Goal: Task Accomplishment & Management: Use online tool/utility

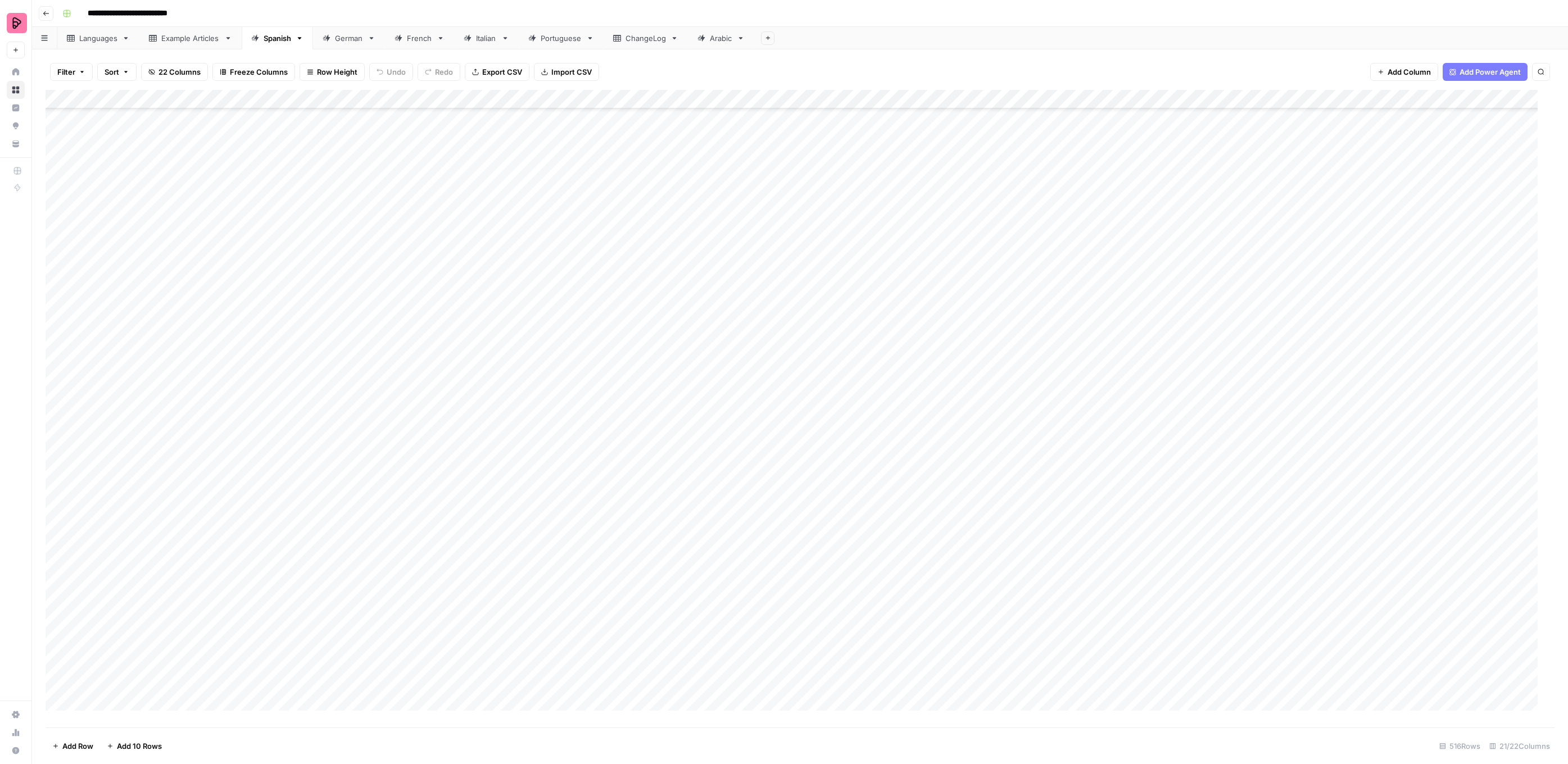
scroll to position [9270, 0]
click at [1169, 128] on div "Add Column" at bounding box center [800, 408] width 1509 height 638
click at [1168, 129] on div "Add Column" at bounding box center [800, 408] width 1509 height 638
click at [1201, 175] on button "To review by [PERSON_NAME]" at bounding box center [1219, 172] width 114 height 13
click at [1174, 156] on div "Add Column" at bounding box center [800, 408] width 1509 height 638
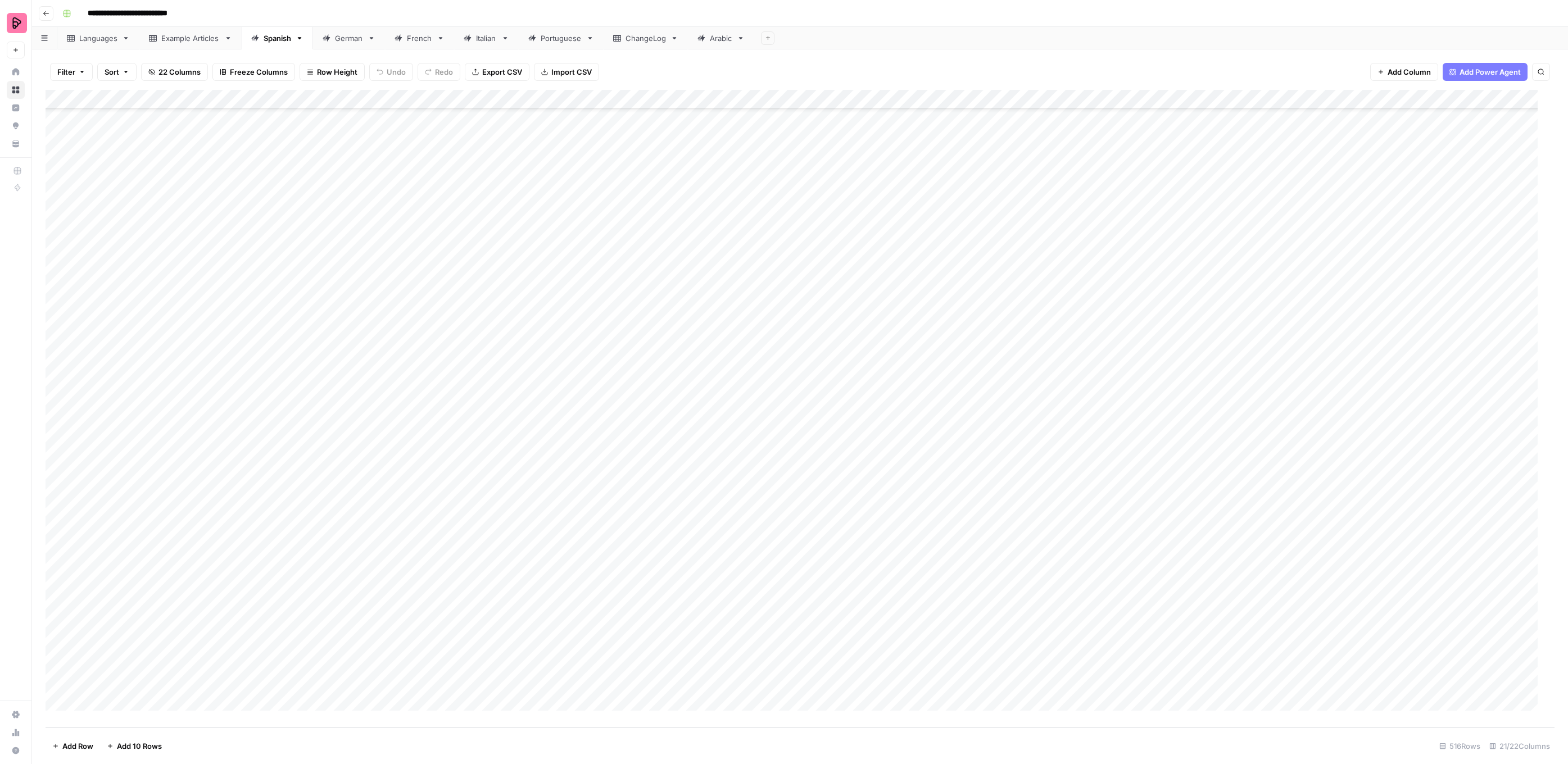
click at [1181, 151] on div "Add Column" at bounding box center [800, 408] width 1509 height 638
click at [1193, 183] on div "To review by [PERSON_NAME]" at bounding box center [1219, 191] width 119 height 16
click at [1189, 191] on button "To review by [PERSON_NAME]" at bounding box center [1219, 191] width 114 height 13
click at [1185, 167] on div "Add Column" at bounding box center [800, 408] width 1509 height 638
click at [1185, 169] on div "Add Column" at bounding box center [800, 408] width 1509 height 638
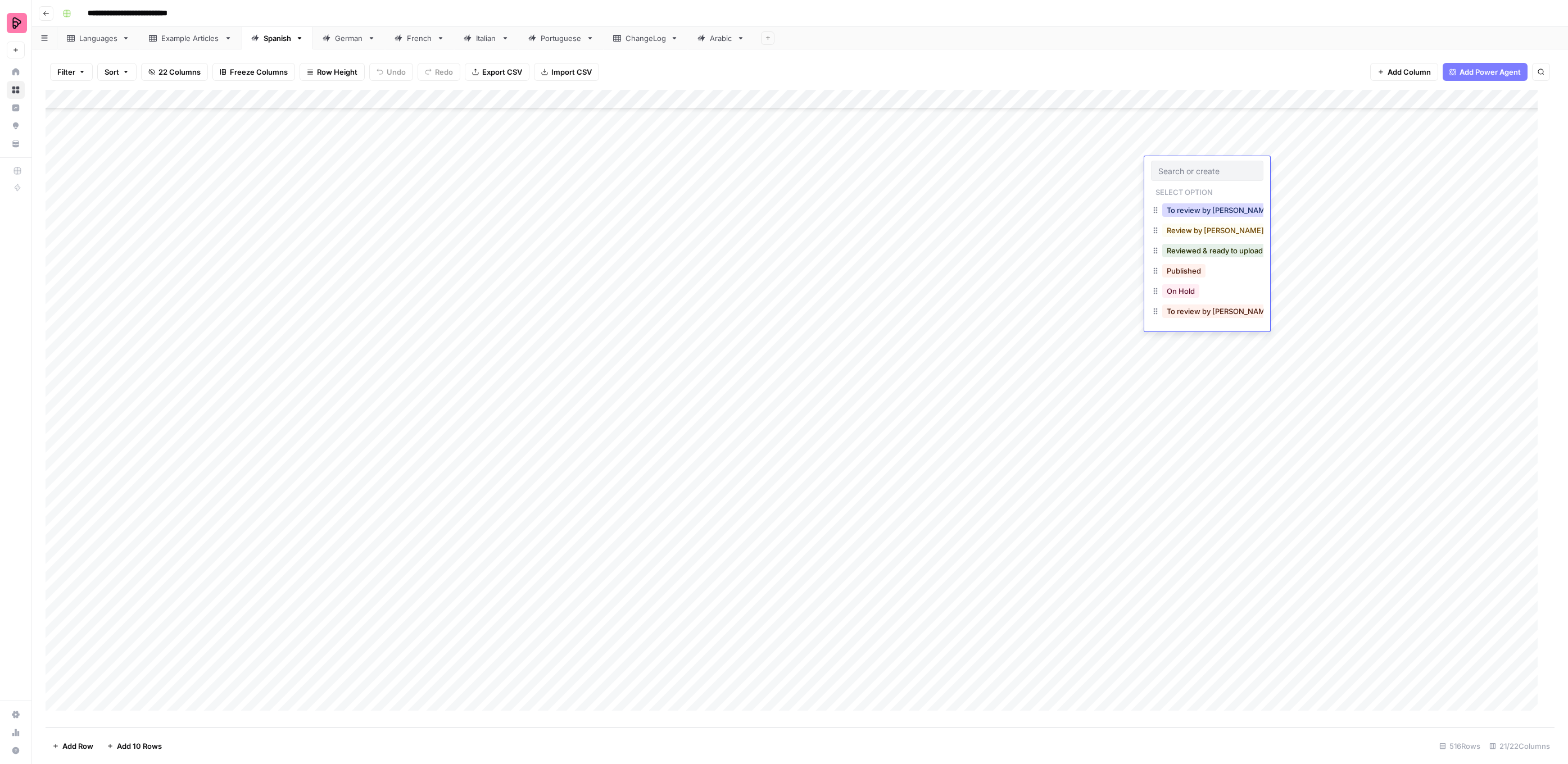
click at [1189, 208] on button "To review by [PERSON_NAME]" at bounding box center [1219, 210] width 114 height 13
click at [1178, 182] on div "Add Column" at bounding box center [800, 408] width 1509 height 638
click at [1183, 223] on button "To review by [PERSON_NAME]" at bounding box center [1219, 229] width 114 height 13
click at [1179, 205] on div "Add Column" at bounding box center [800, 408] width 1509 height 638
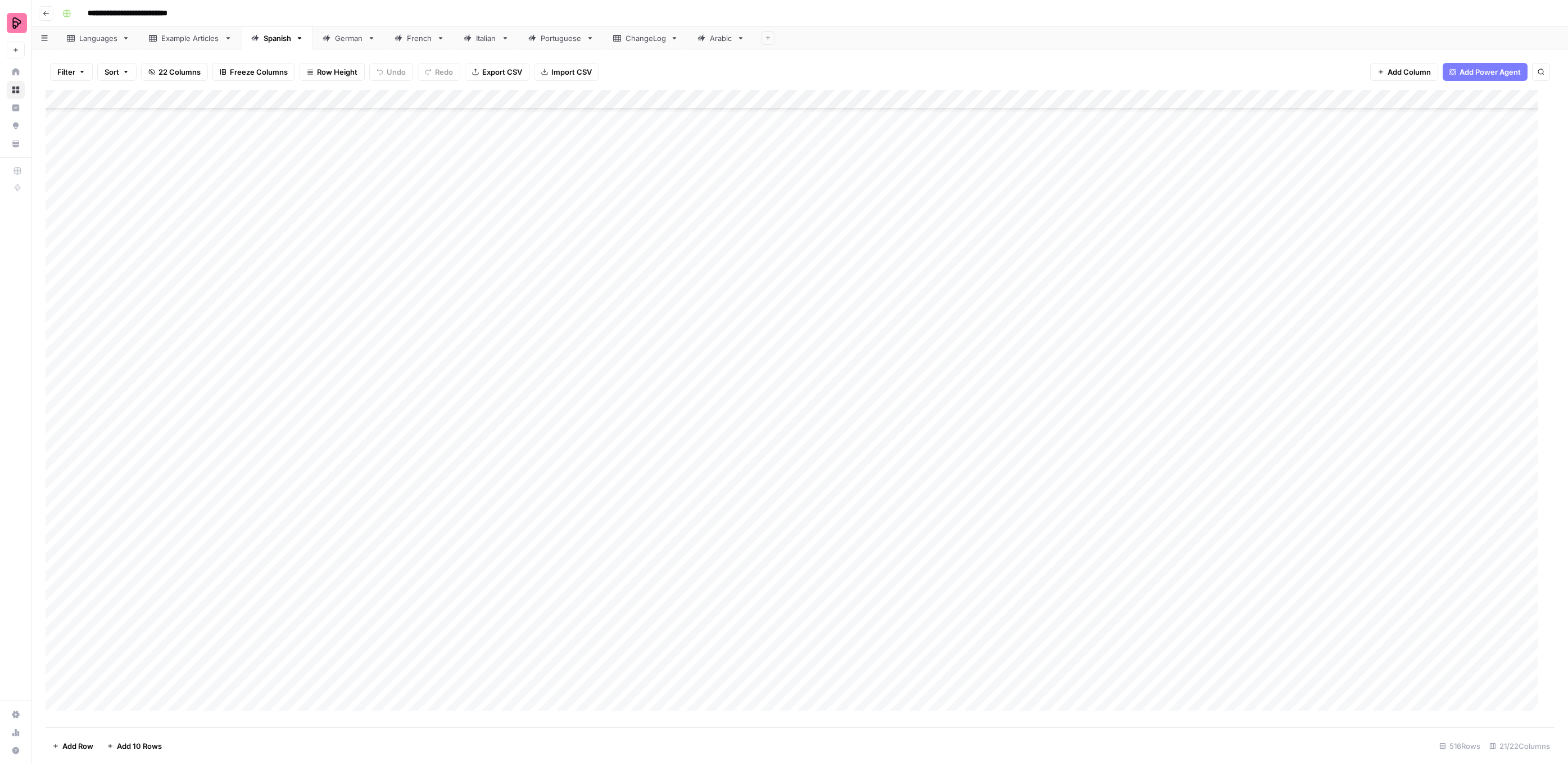
click at [1179, 205] on div "Add Column" at bounding box center [800, 408] width 1509 height 638
drag, startPoint x: 1183, startPoint y: 248, endPoint x: 1180, endPoint y: 243, distance: 5.8
click at [1183, 249] on button "To review by [PERSON_NAME]" at bounding box center [1219, 248] width 114 height 13
click at [1173, 227] on div "Add Column" at bounding box center [800, 408] width 1509 height 638
click at [1173, 228] on div "Add Column" at bounding box center [800, 408] width 1509 height 638
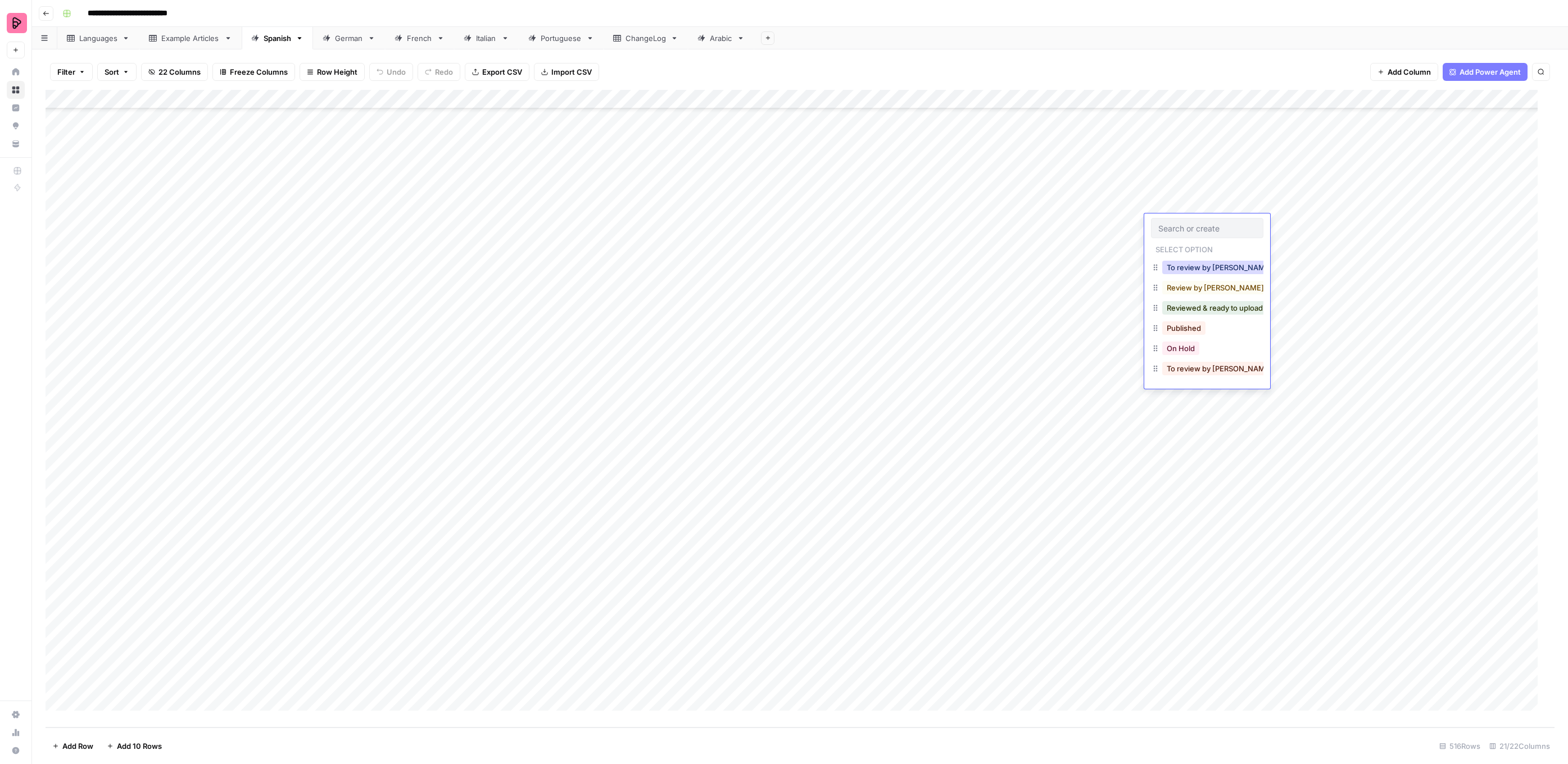
click at [1183, 273] on button "To review by [PERSON_NAME]" at bounding box center [1219, 267] width 114 height 13
click at [1171, 244] on div "Add Column" at bounding box center [800, 408] width 1509 height 638
drag, startPoint x: 1177, startPoint y: 284, endPoint x: 1177, endPoint y: 277, distance: 7.0
click at [1177, 284] on button "To review by [PERSON_NAME]" at bounding box center [1219, 287] width 114 height 13
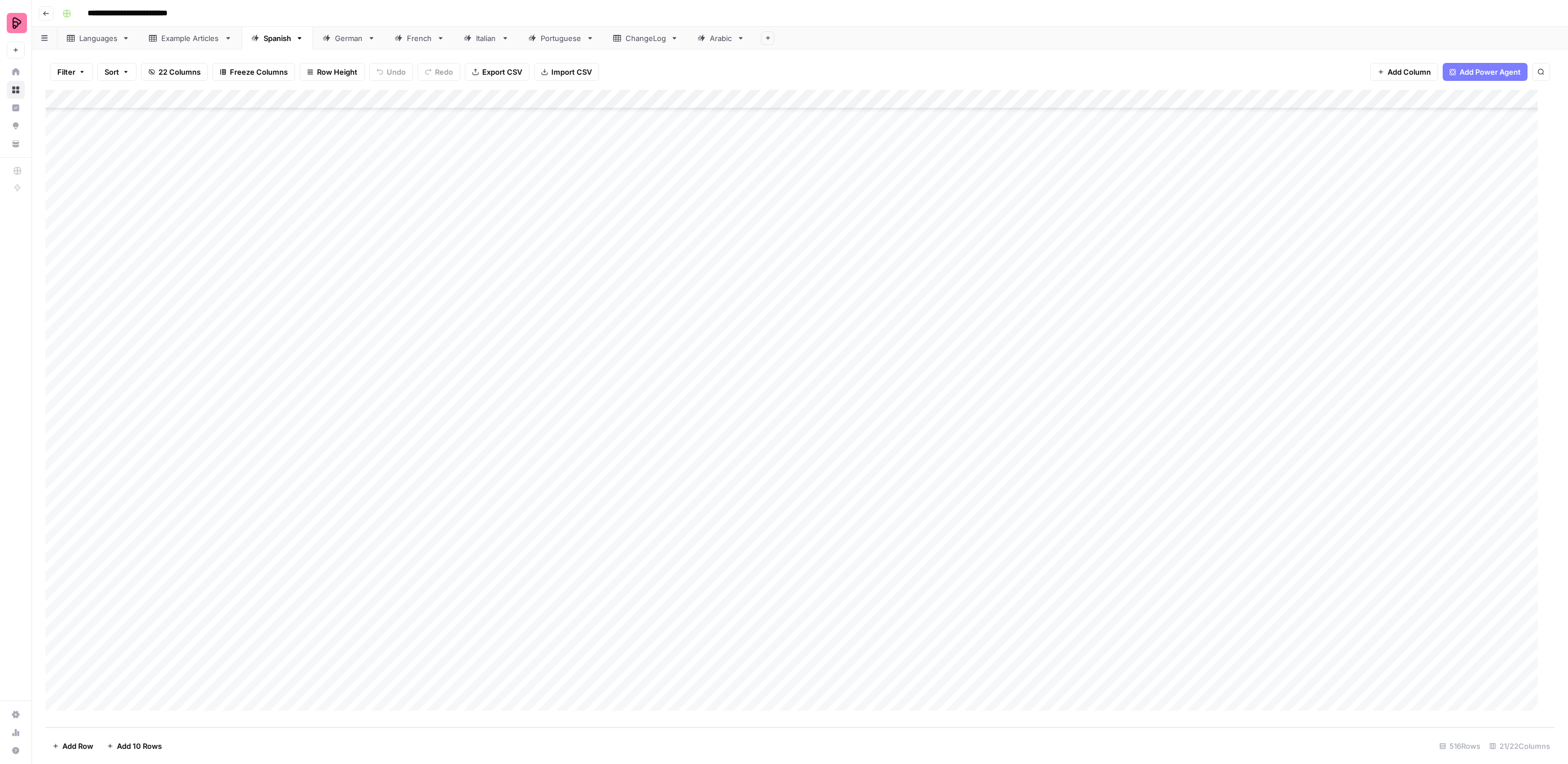
click at [1172, 261] on div "Add Column" at bounding box center [800, 408] width 1509 height 638
drag, startPoint x: 1183, startPoint y: 301, endPoint x: 1193, endPoint y: 261, distance: 41.2
click at [1183, 301] on button "To review by [PERSON_NAME]" at bounding box center [1219, 305] width 114 height 13
click at [1179, 275] on div "Add Column" at bounding box center [800, 408] width 1509 height 638
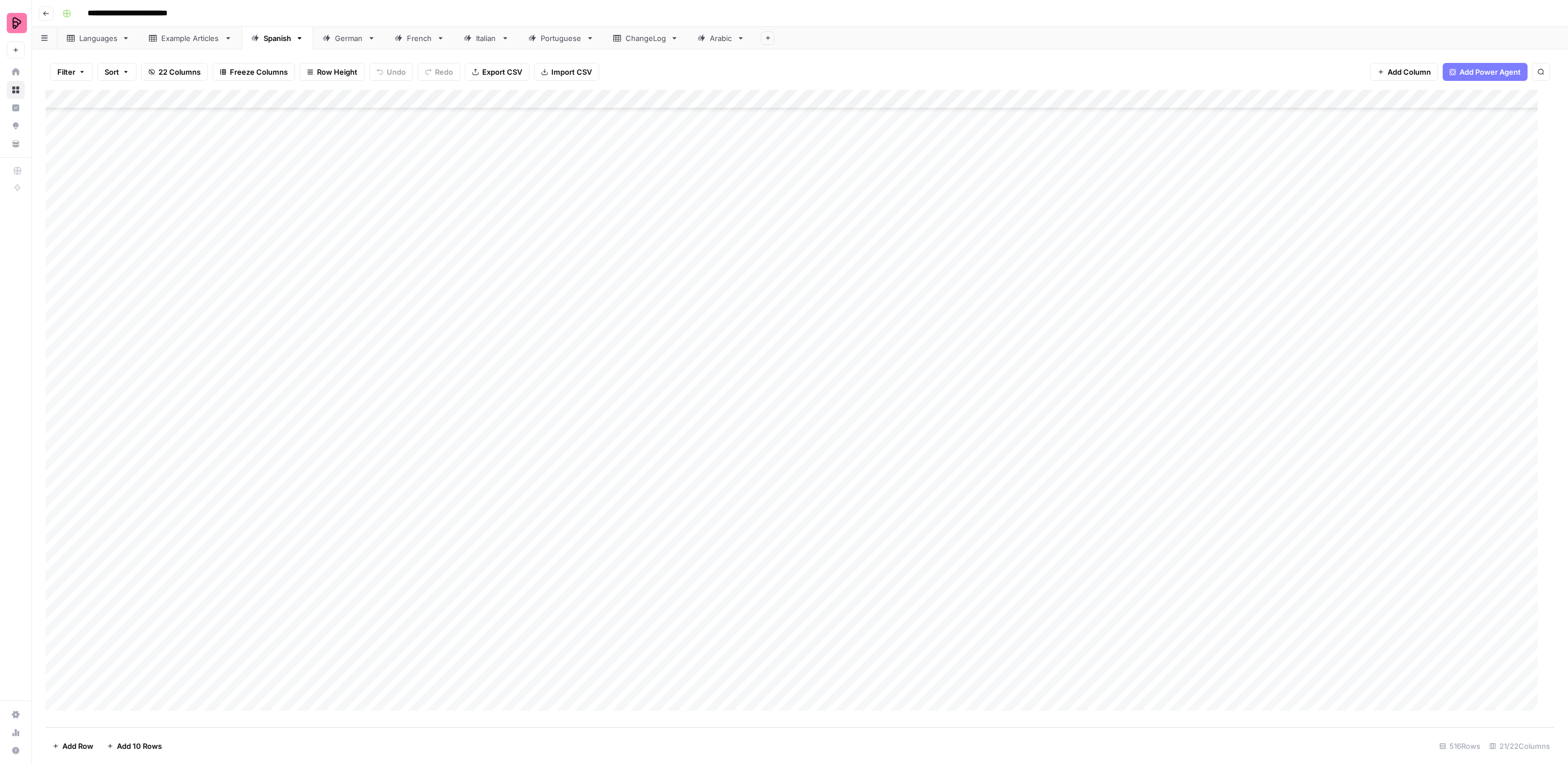
click at [1179, 275] on div "Add Column" at bounding box center [800, 408] width 1509 height 638
click at [1193, 323] on button "To review by [PERSON_NAME]" at bounding box center [1219, 324] width 114 height 13
click at [1176, 299] on div "Add Column" at bounding box center [800, 408] width 1509 height 638
click at [1176, 300] on div "Add Column" at bounding box center [800, 408] width 1509 height 638
click at [1187, 344] on button "To review by [PERSON_NAME]" at bounding box center [1219, 344] width 114 height 13
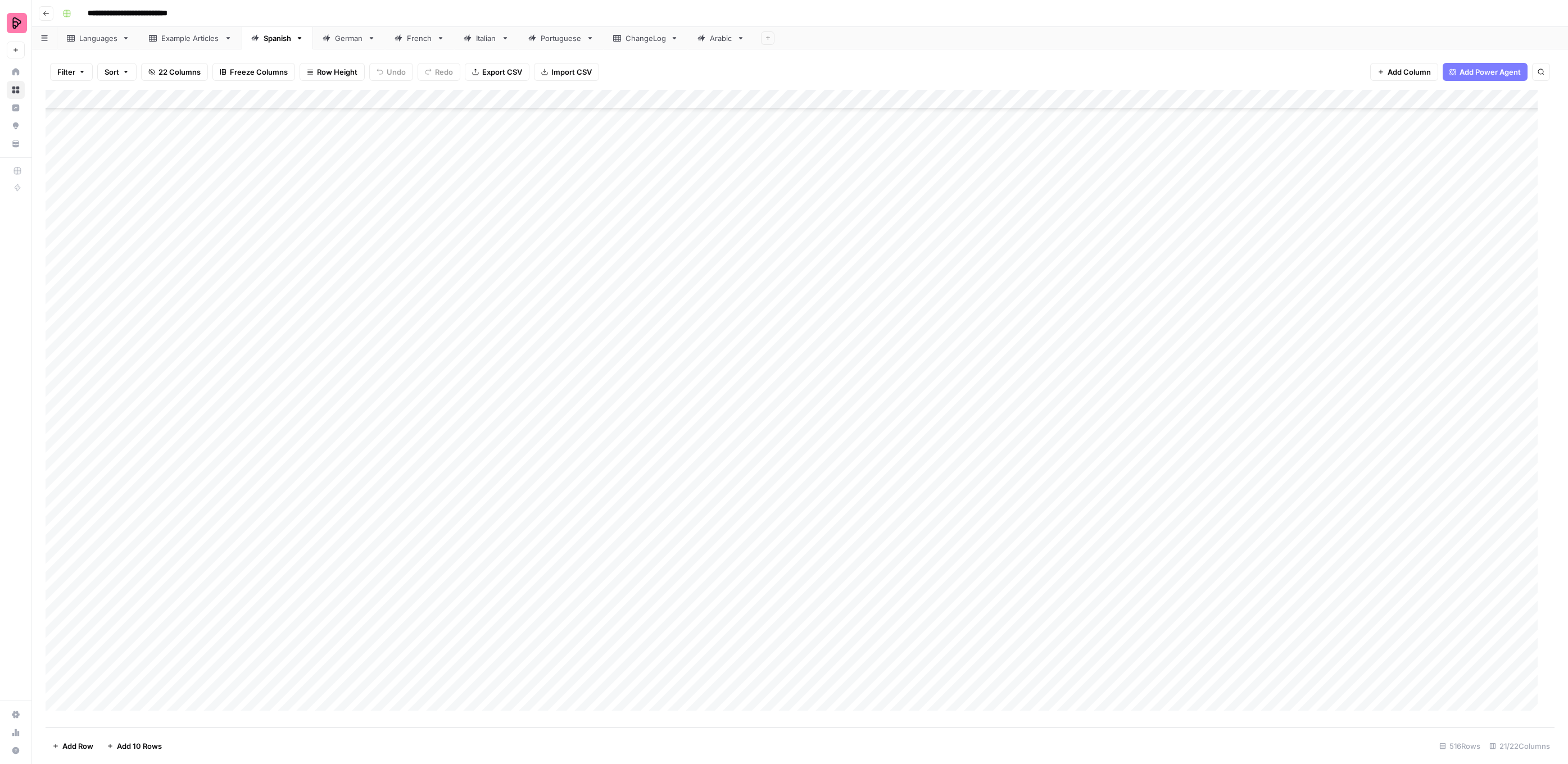
click at [1183, 319] on div "Add Column" at bounding box center [800, 408] width 1509 height 638
drag, startPoint x: 1194, startPoint y: 360, endPoint x: 1185, endPoint y: 354, distance: 10.8
click at [1193, 360] on button "To review by [PERSON_NAME]" at bounding box center [1219, 363] width 114 height 13
click at [1177, 344] on div "Add Column" at bounding box center [800, 408] width 1509 height 638
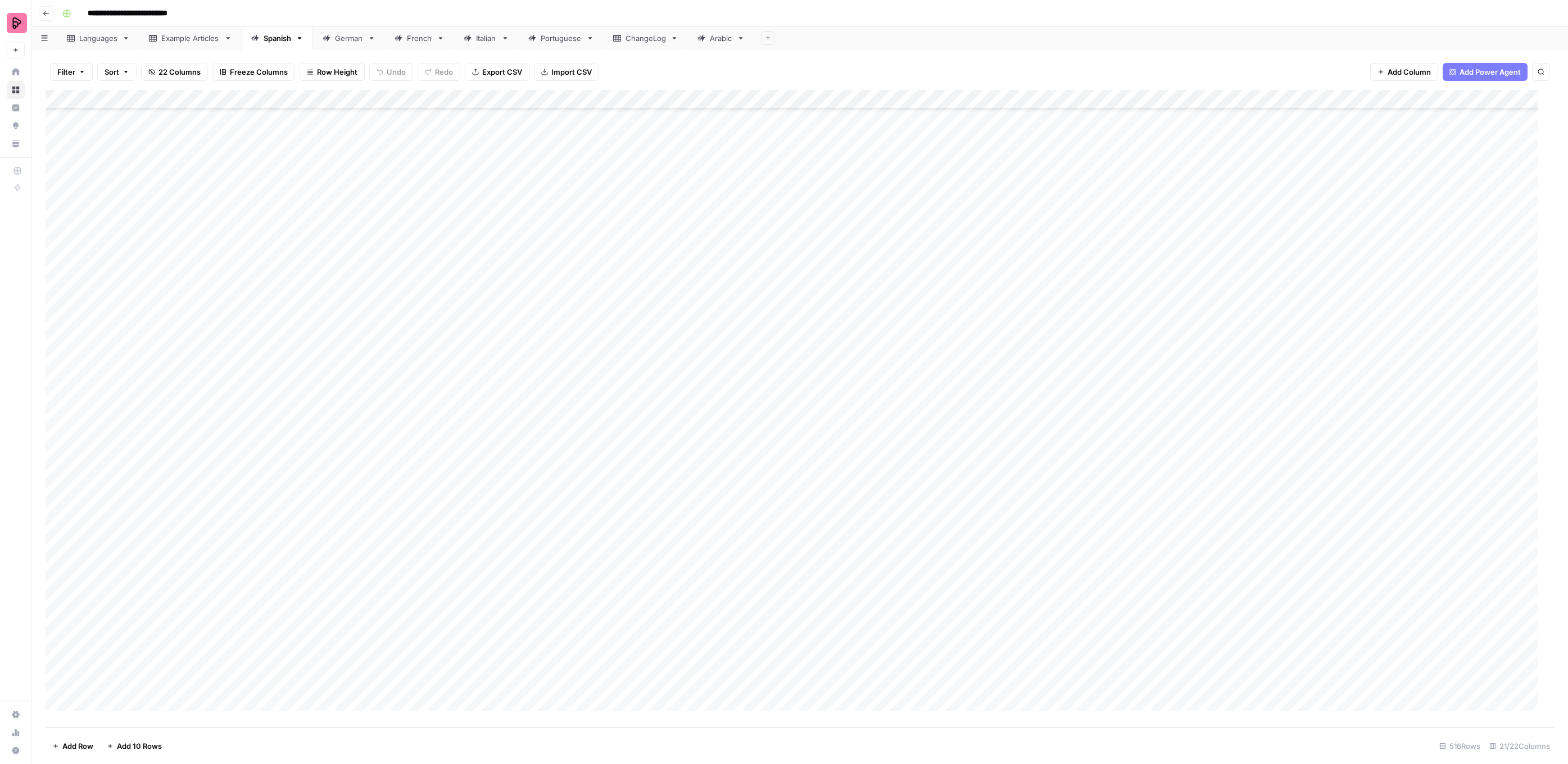
click at [1177, 344] on div "Add Column" at bounding box center [800, 408] width 1509 height 638
click at [1195, 378] on button "To review by [PERSON_NAME]" at bounding box center [1219, 382] width 114 height 13
click at [1174, 360] on div "Add Column" at bounding box center [800, 408] width 1509 height 638
click at [1197, 402] on button "To review by [PERSON_NAME]" at bounding box center [1219, 401] width 114 height 13
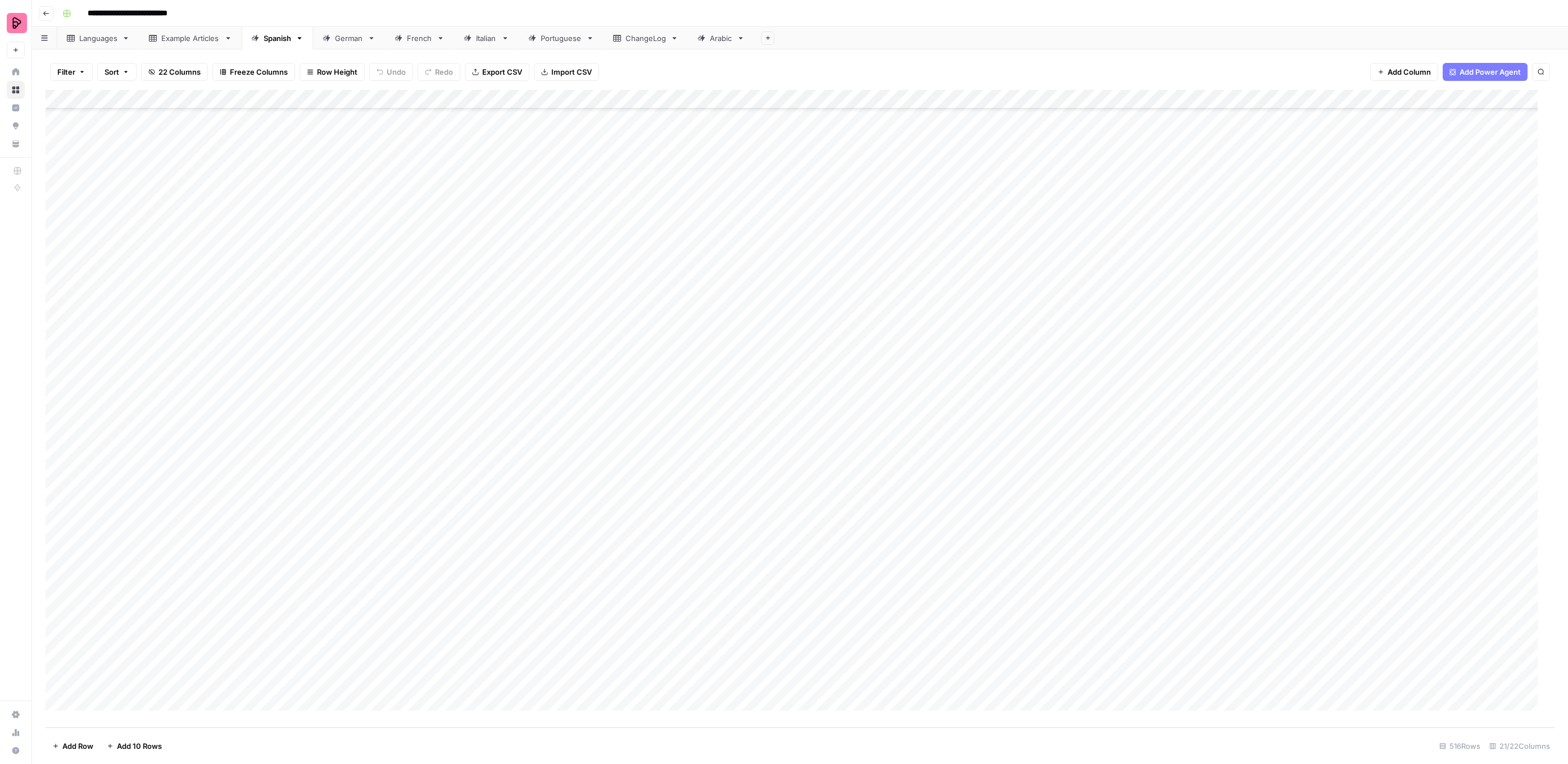
click at [1170, 374] on div "Add Column" at bounding box center [800, 408] width 1509 height 638
click at [1186, 422] on button "To review by [PERSON_NAME]" at bounding box center [1219, 420] width 114 height 13
click at [1171, 393] on div "Add Column" at bounding box center [800, 408] width 1509 height 638
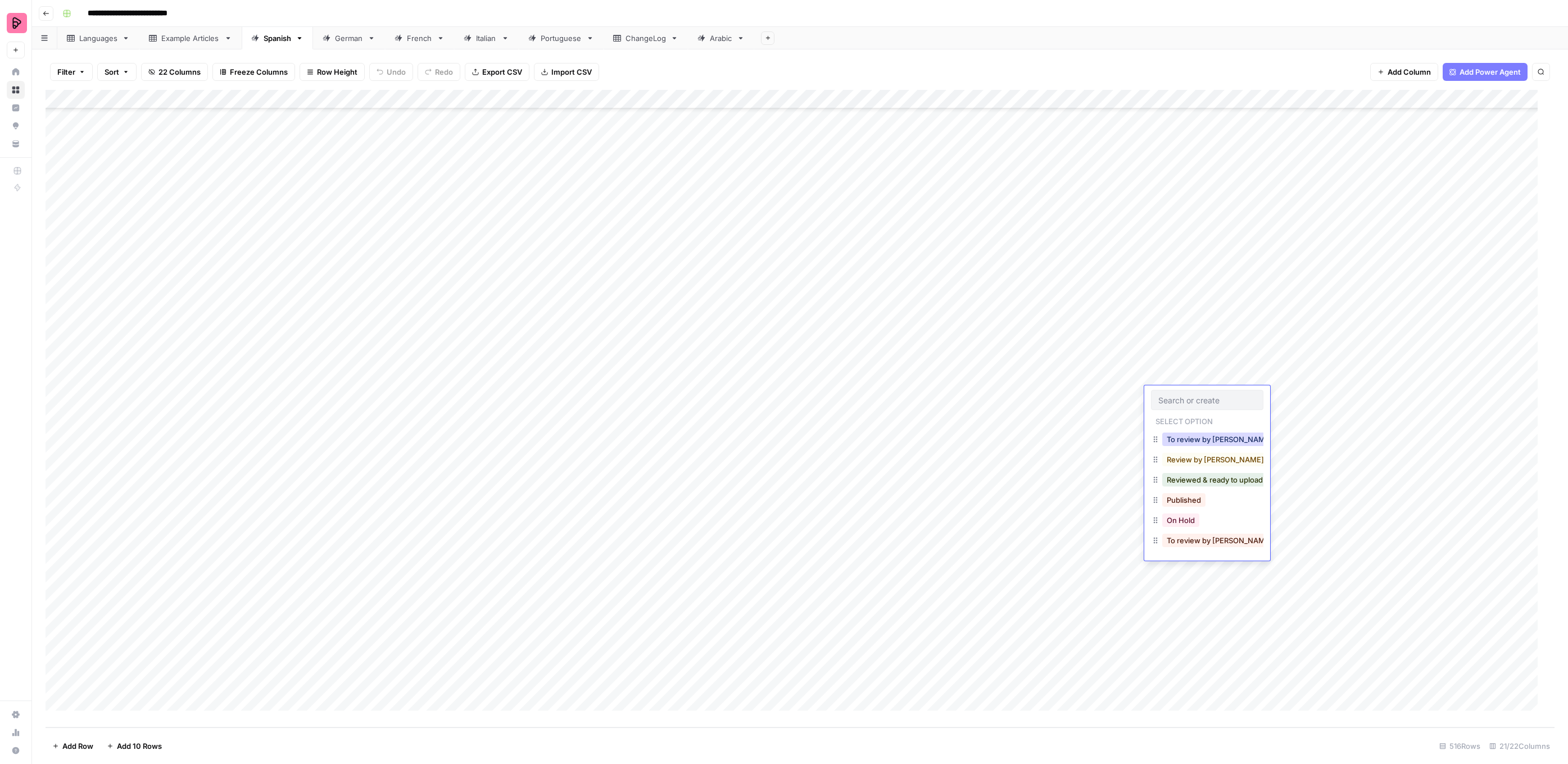
click at [1187, 437] on button "To review by [PERSON_NAME]" at bounding box center [1219, 439] width 114 height 13
click at [1180, 420] on div "Add Column" at bounding box center [800, 408] width 1509 height 638
click at [1179, 422] on div "Add Column" at bounding box center [800, 408] width 1509 height 638
click at [1186, 461] on button "To review by [PERSON_NAME]" at bounding box center [1219, 458] width 114 height 13
click at [1183, 435] on div "Add Column" at bounding box center [800, 408] width 1509 height 638
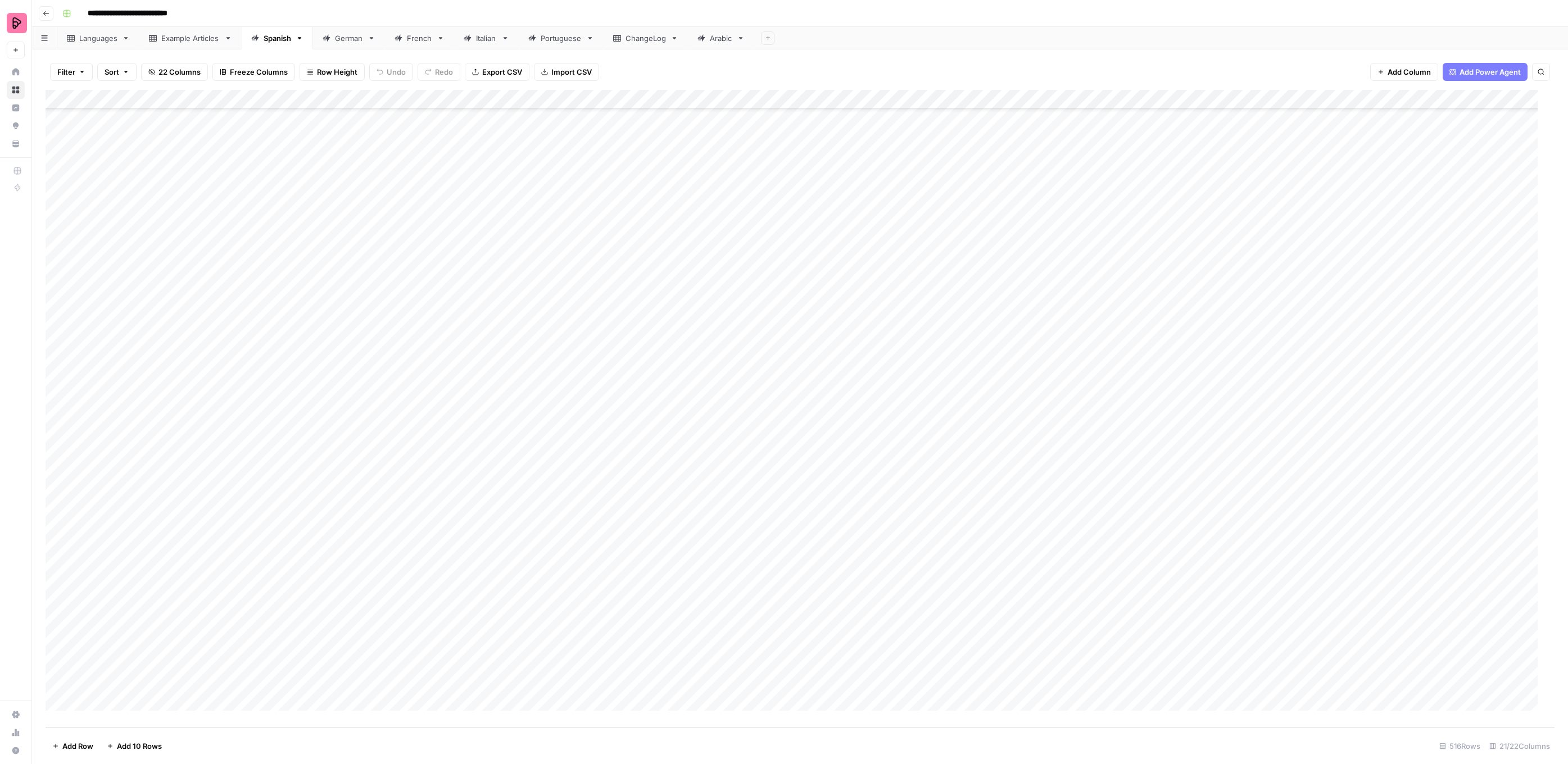
click at [1183, 435] on div "Add Column" at bounding box center [800, 408] width 1509 height 638
click at [1189, 473] on button "To review by [PERSON_NAME]" at bounding box center [1219, 477] width 114 height 13
click at [1176, 454] on div "Add Column" at bounding box center [800, 408] width 1509 height 638
click at [1176, 454] on div "Add Column" at bounding box center [800, 408] width 1509 height 638
click at [1185, 491] on button "To review by [PERSON_NAME]" at bounding box center [1219, 497] width 114 height 13
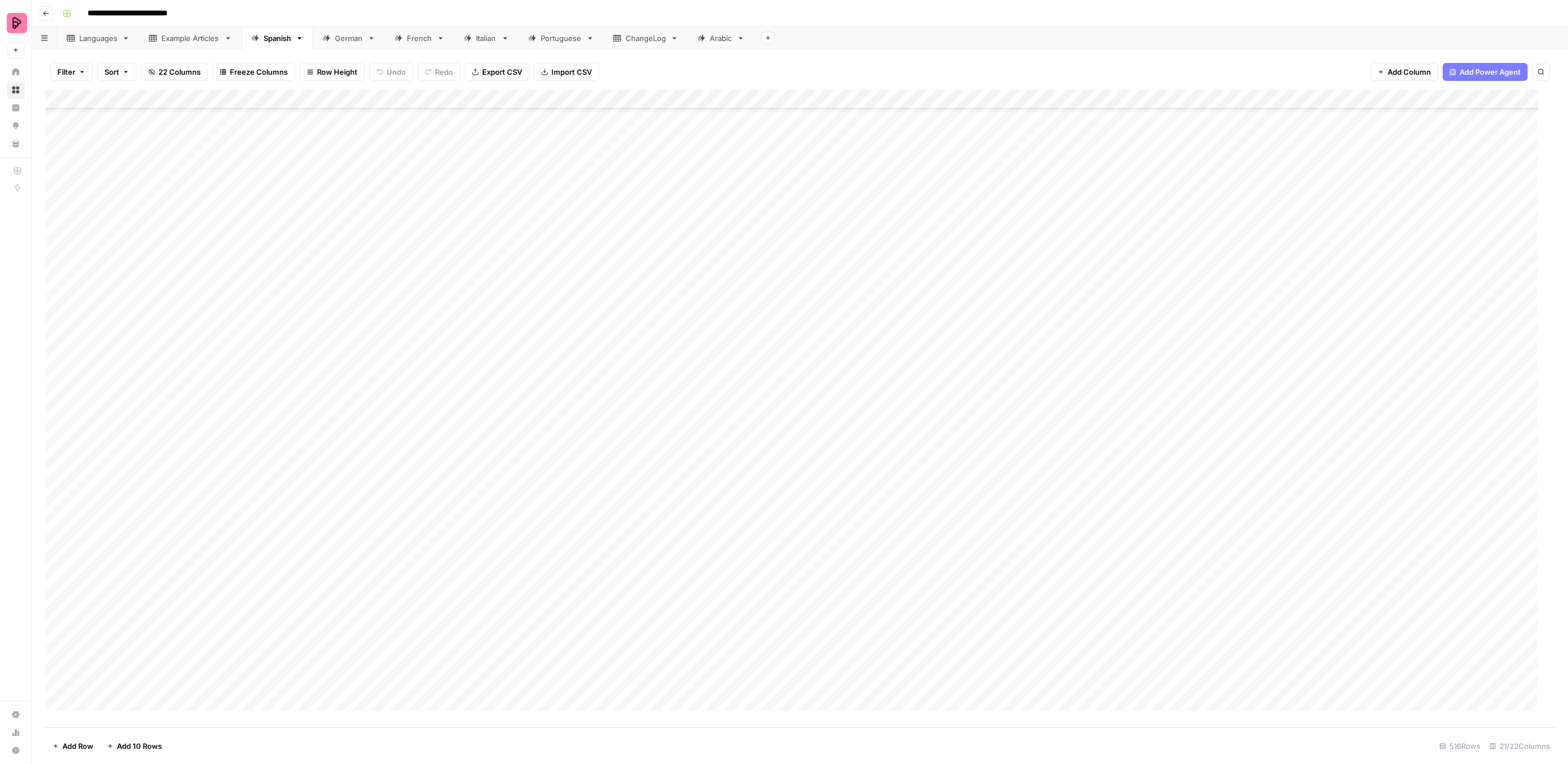
click at [1176, 473] on div "Add Column" at bounding box center [800, 408] width 1509 height 638
click at [1189, 515] on button "To review by [PERSON_NAME]" at bounding box center [1219, 515] width 114 height 13
click at [1178, 484] on div "Add Column" at bounding box center [800, 408] width 1509 height 638
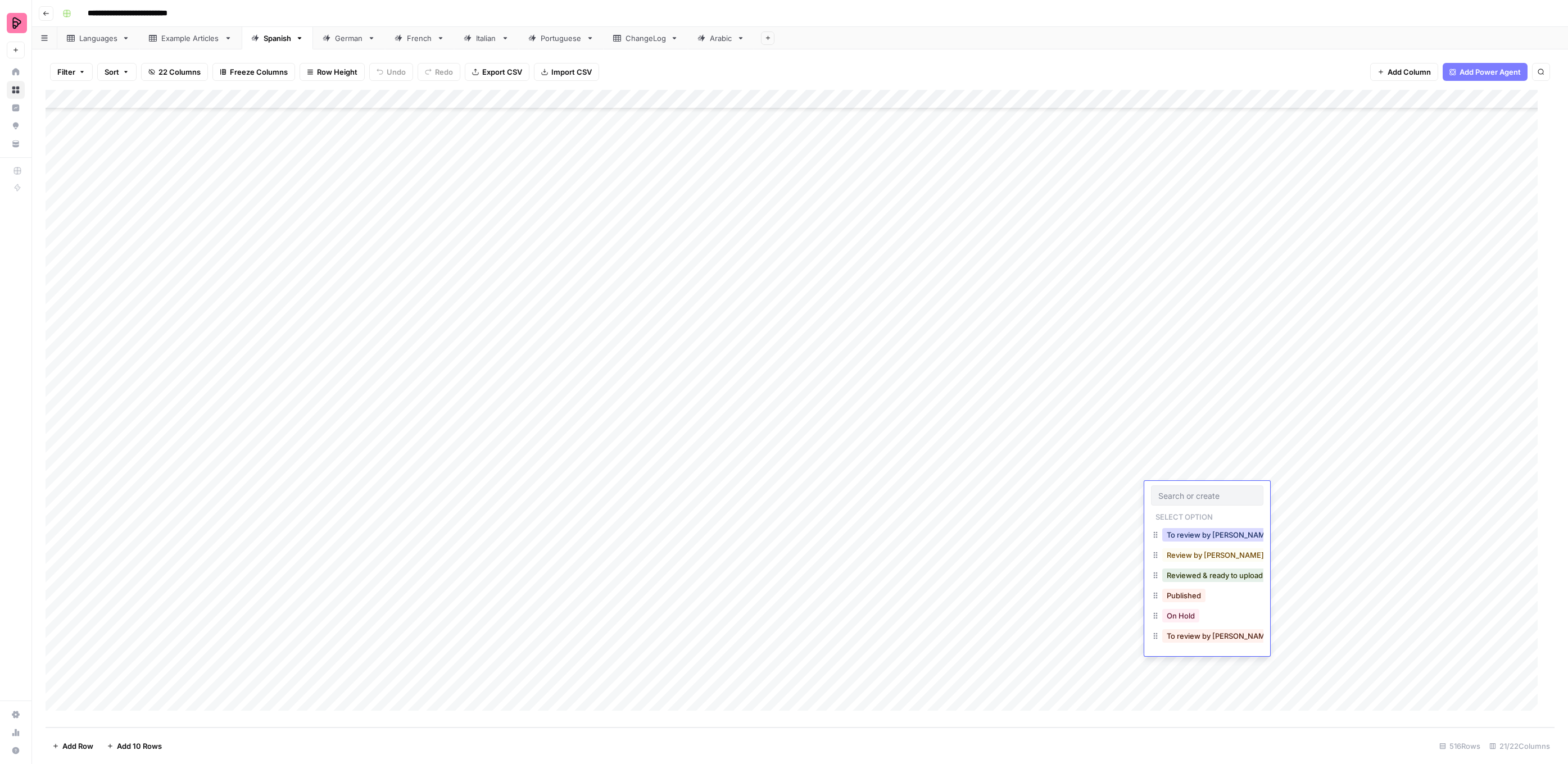
click at [1185, 533] on button "To review by [PERSON_NAME]" at bounding box center [1219, 535] width 114 height 13
click at [1170, 519] on div "Add Column" at bounding box center [800, 408] width 1509 height 638
click at [1171, 511] on div "Add Column" at bounding box center [800, 408] width 1509 height 638
click at [1171, 511] on input "text" at bounding box center [1207, 514] width 98 height 10
click at [1171, 556] on button "To review by [PERSON_NAME]" at bounding box center [1219, 554] width 114 height 13
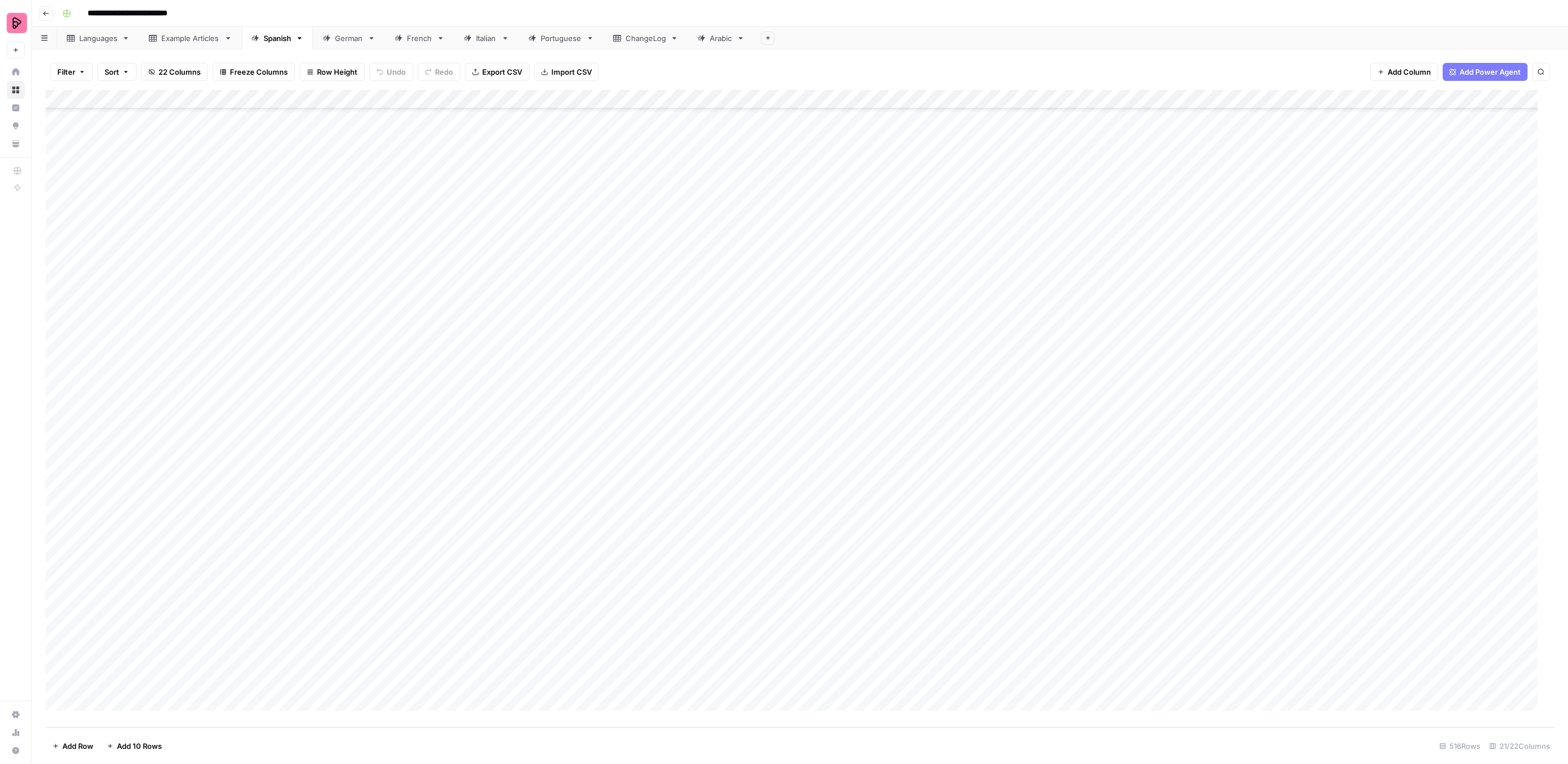
click at [1182, 529] on div "Add Column" at bounding box center [800, 408] width 1509 height 638
click at [1188, 567] on button "To review by [PERSON_NAME]" at bounding box center [1219, 573] width 114 height 13
click at [1176, 545] on div "Add Column" at bounding box center [800, 408] width 1509 height 638
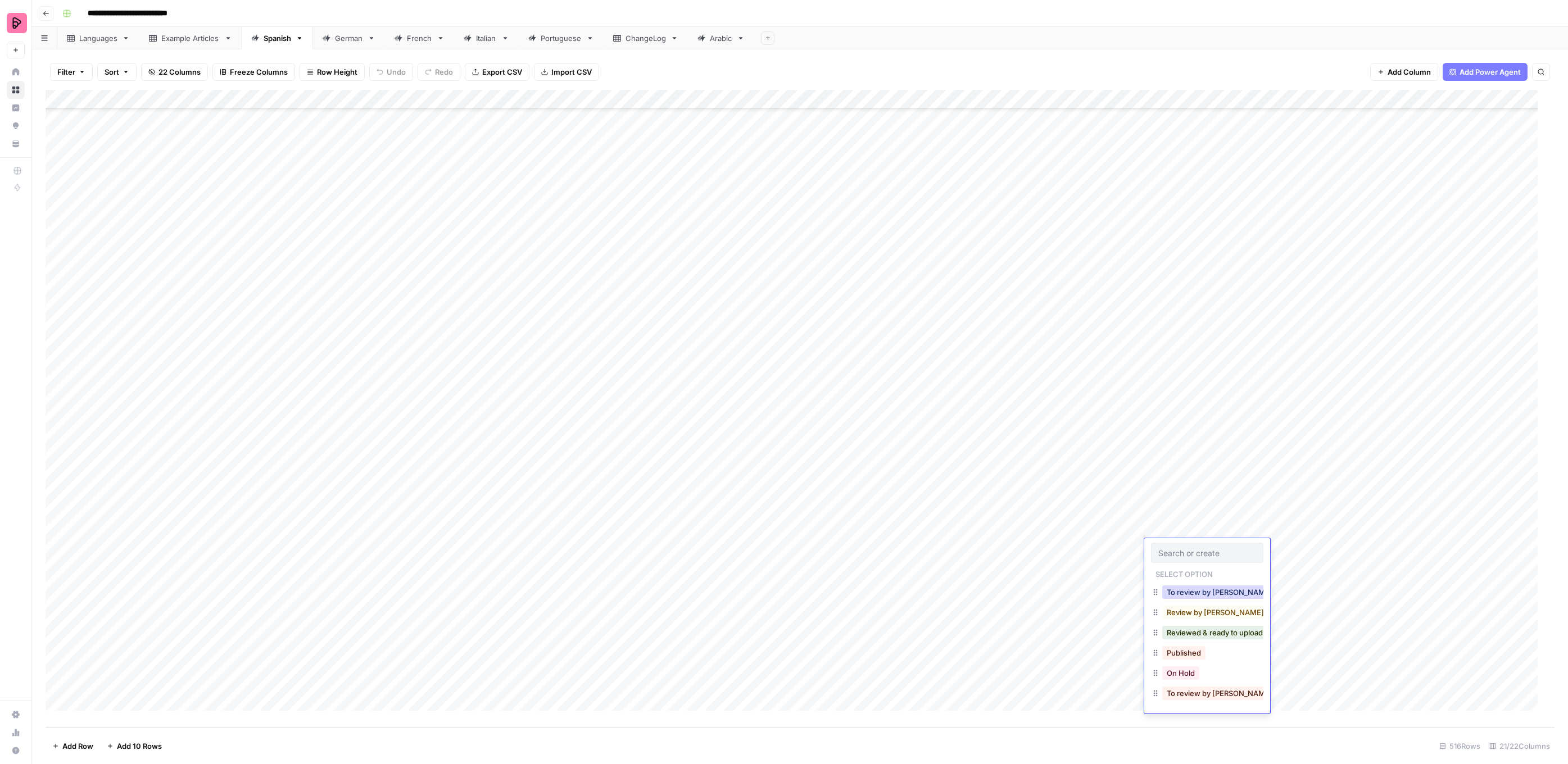
click at [1185, 590] on button "To review by [PERSON_NAME]" at bounding box center [1219, 592] width 114 height 13
click at [1165, 567] on div "Add Column" at bounding box center [800, 408] width 1509 height 638
click at [1193, 608] on button "To review by [PERSON_NAME]" at bounding box center [1219, 611] width 114 height 13
click at [1168, 588] on div "Add Column" at bounding box center [800, 408] width 1509 height 638
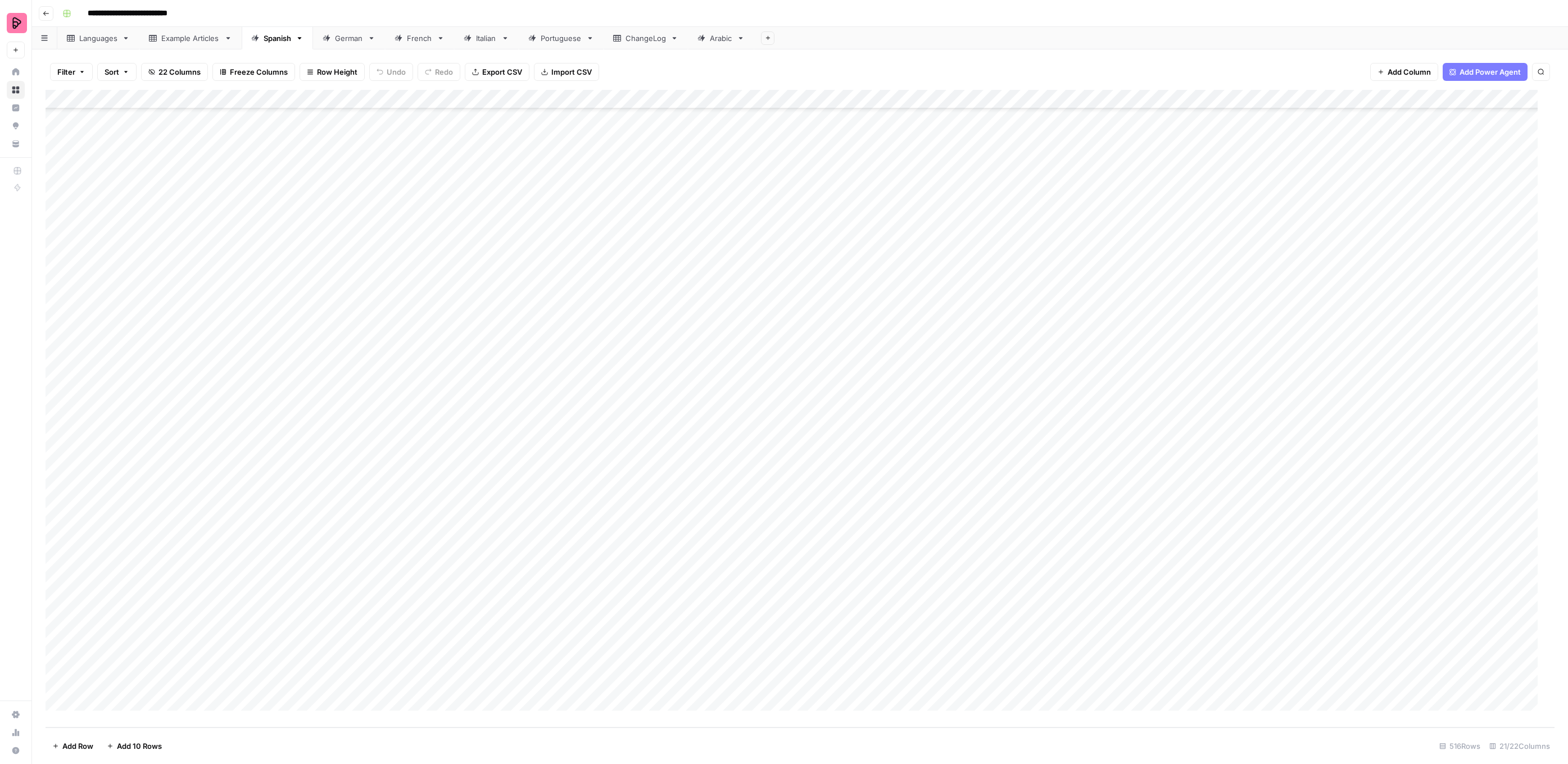
click at [1168, 588] on div "Add Column" at bounding box center [800, 408] width 1509 height 638
drag, startPoint x: 1191, startPoint y: 626, endPoint x: 1112, endPoint y: 547, distance: 111.7
click at [1190, 626] on button "To review by [PERSON_NAME]" at bounding box center [1219, 630] width 114 height 13
click at [1176, 599] on div "Add Column" at bounding box center [800, 408] width 1509 height 638
click at [1175, 600] on div "Add Column" at bounding box center [800, 408] width 1509 height 638
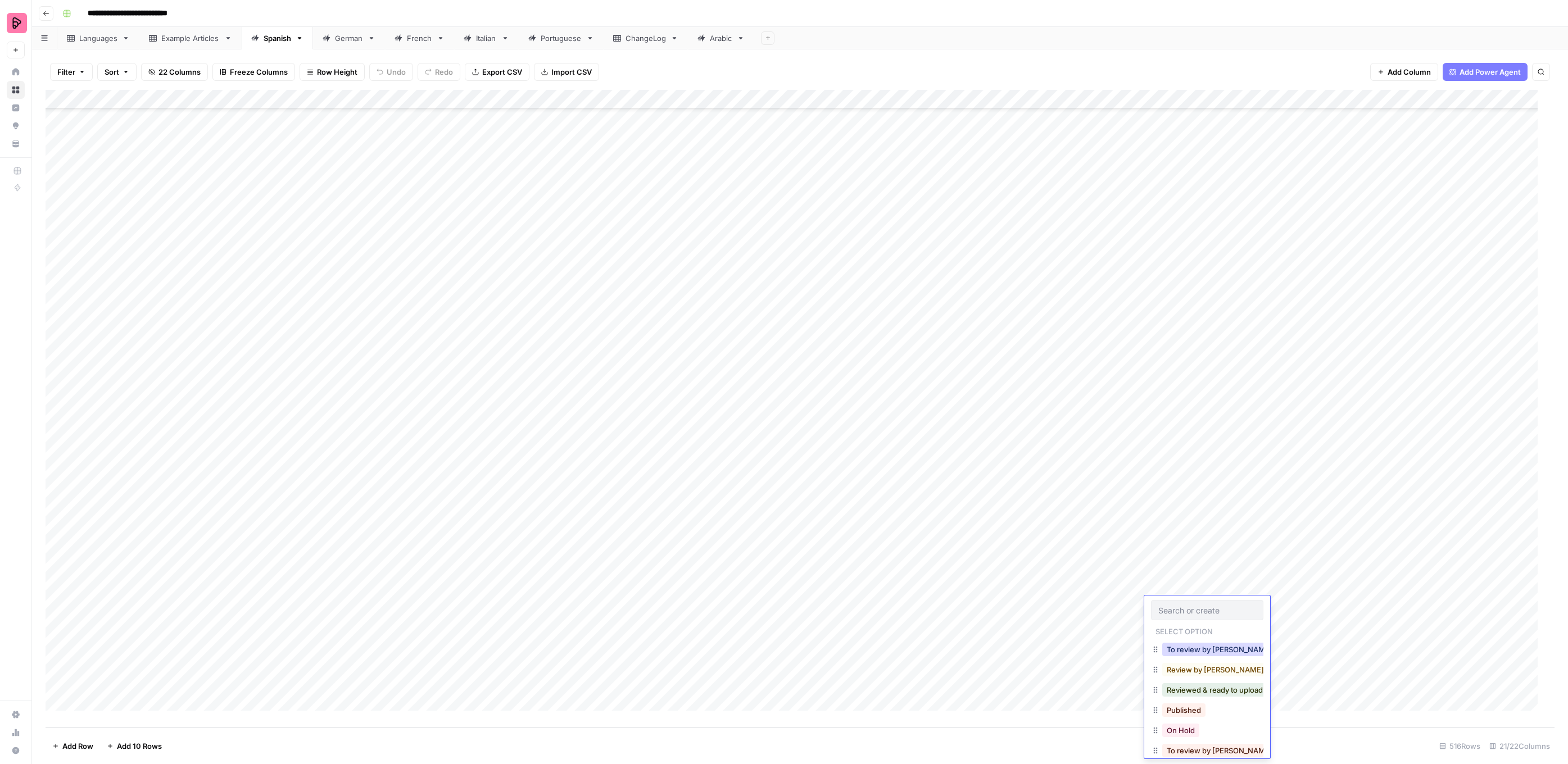
click at [1194, 647] on button "To review by [PERSON_NAME]" at bounding box center [1219, 649] width 114 height 13
click at [1183, 627] on div "Add Column" at bounding box center [800, 408] width 1509 height 638
click at [1198, 667] on button "To review by [PERSON_NAME]" at bounding box center [1219, 668] width 114 height 13
click at [1189, 644] on div "Add Column" at bounding box center [800, 408] width 1509 height 638
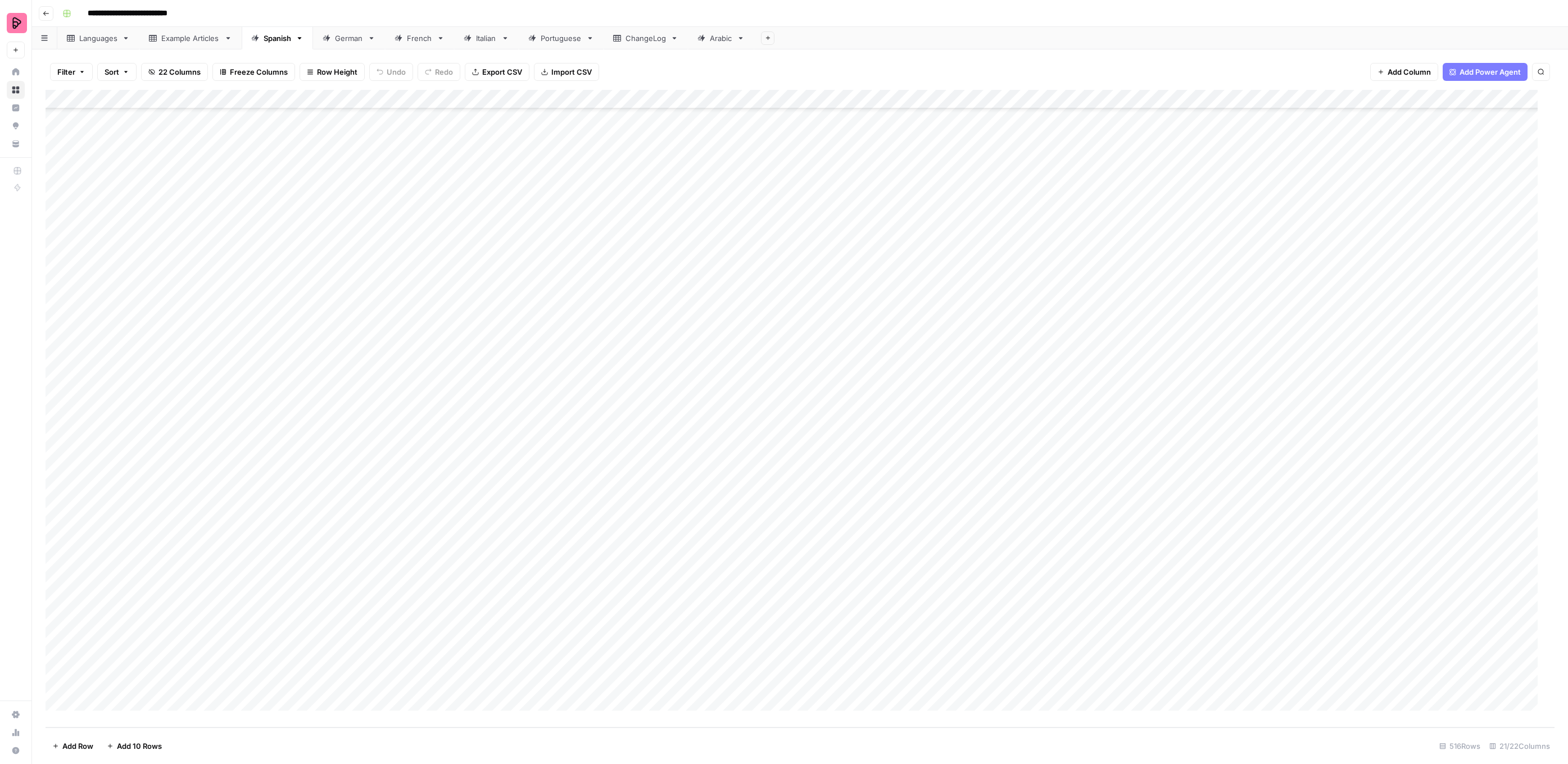
click at [1189, 644] on div "Add Column" at bounding box center [800, 408] width 1509 height 638
drag, startPoint x: 1202, startPoint y: 687, endPoint x: 1190, endPoint y: 674, distance: 17.7
click at [1202, 687] on button "To review by [PERSON_NAME]" at bounding box center [1219, 688] width 114 height 13
click at [1187, 666] on div "Add Column" at bounding box center [800, 408] width 1509 height 638
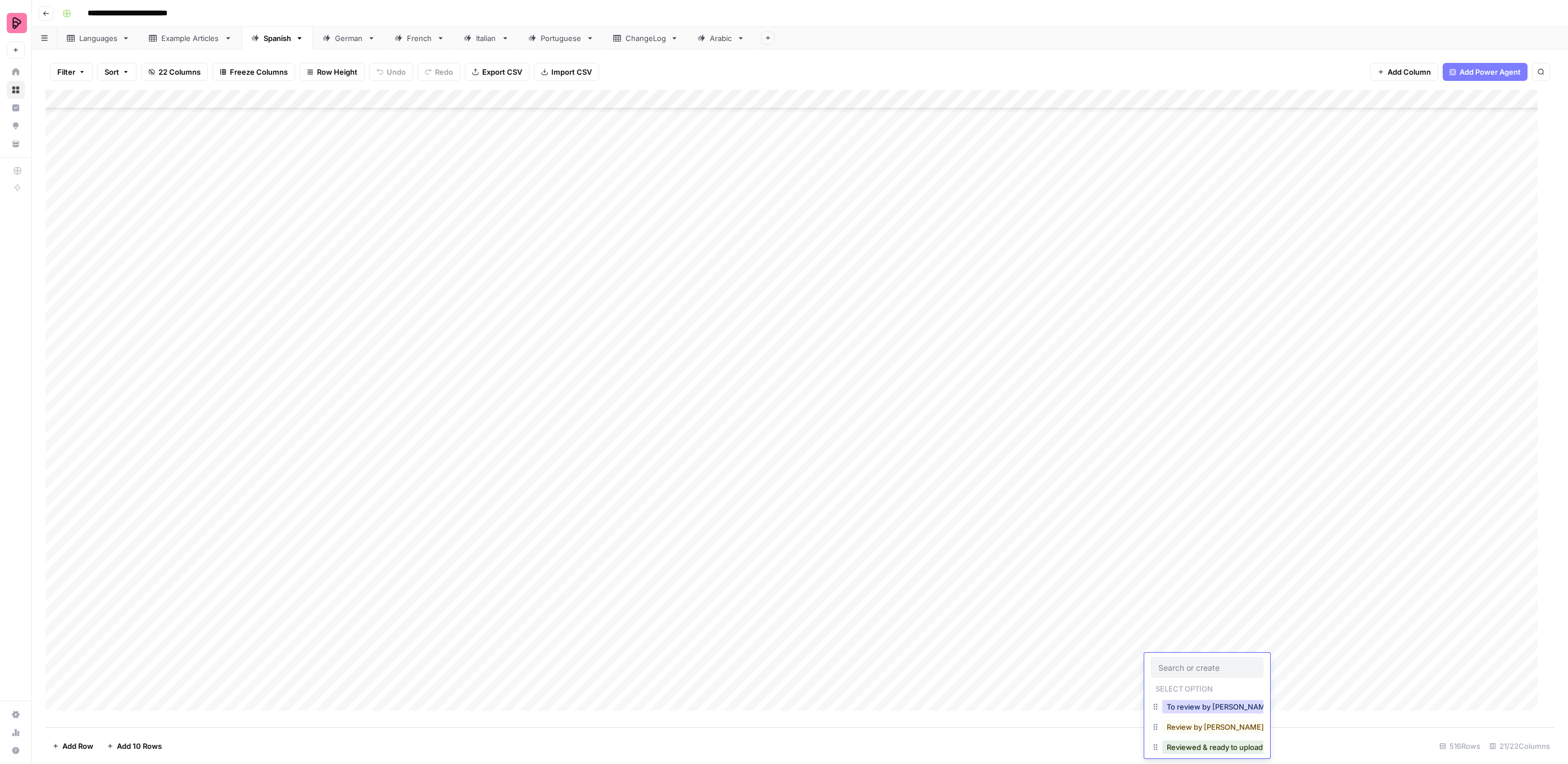
drag, startPoint x: 1195, startPoint y: 707, endPoint x: 1189, endPoint y: 704, distance: 6.7
click at [1195, 707] on button "To review by [PERSON_NAME]" at bounding box center [1219, 707] width 114 height 13
click at [1179, 680] on div "Add Column" at bounding box center [800, 408] width 1509 height 638
click at [1203, 725] on button "To review by [PERSON_NAME]" at bounding box center [1219, 725] width 114 height 13
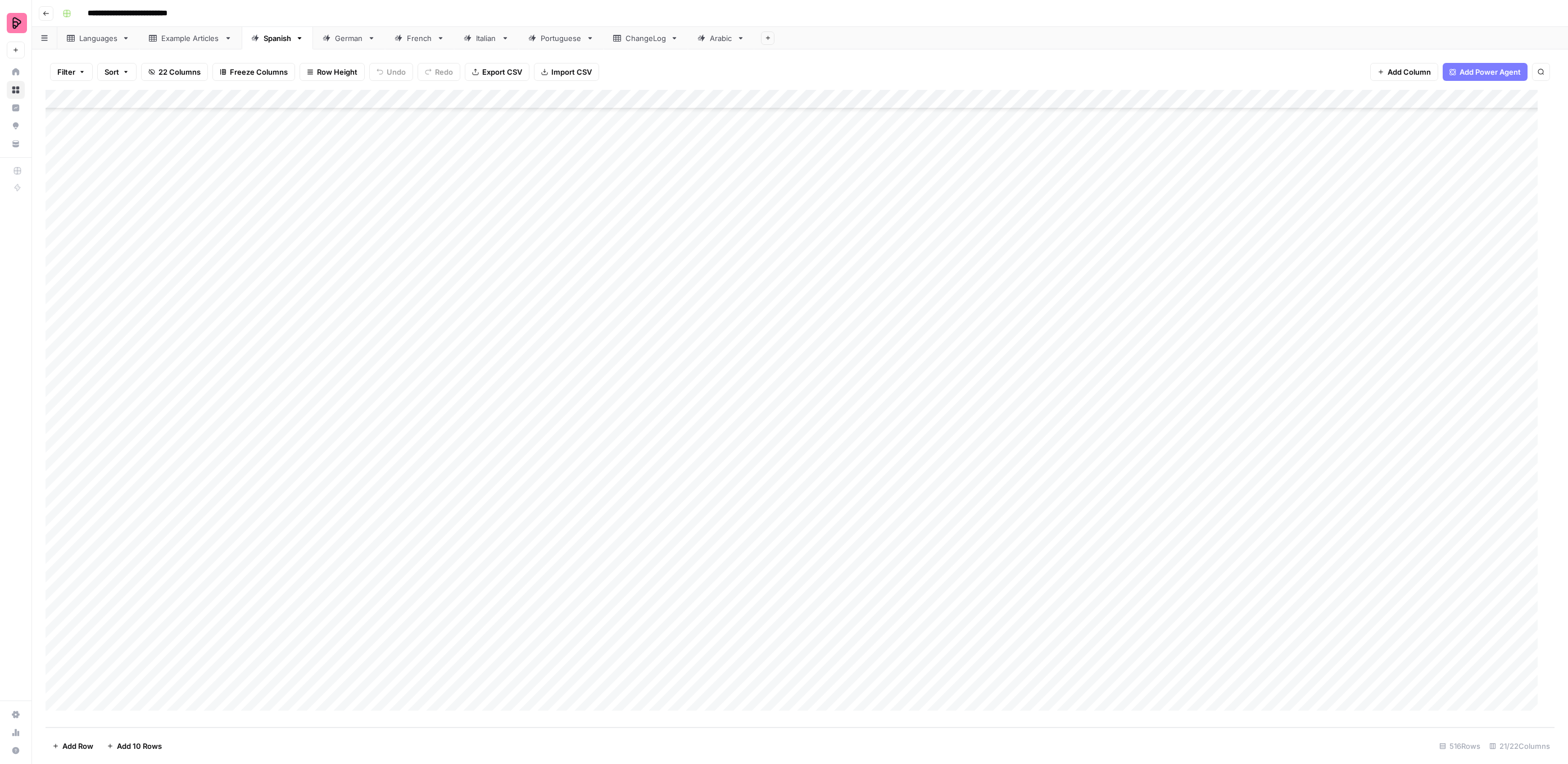
click at [1147, 62] on div "Filter Sort 22 Columns Freeze Columns Row Height Undo Redo Export CSV Import CS…" at bounding box center [800, 72] width 1509 height 36
